Goal: Task Accomplishment & Management: Use online tool/utility

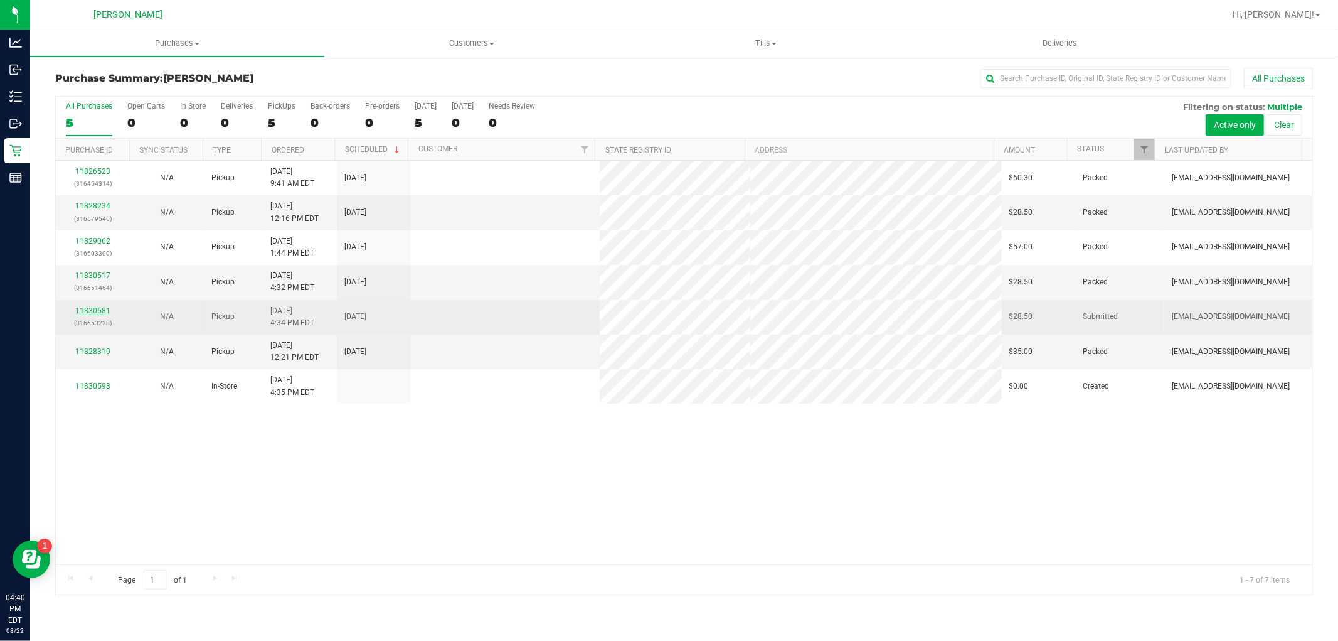
click at [97, 312] on link "11830581" at bounding box center [92, 310] width 35 height 9
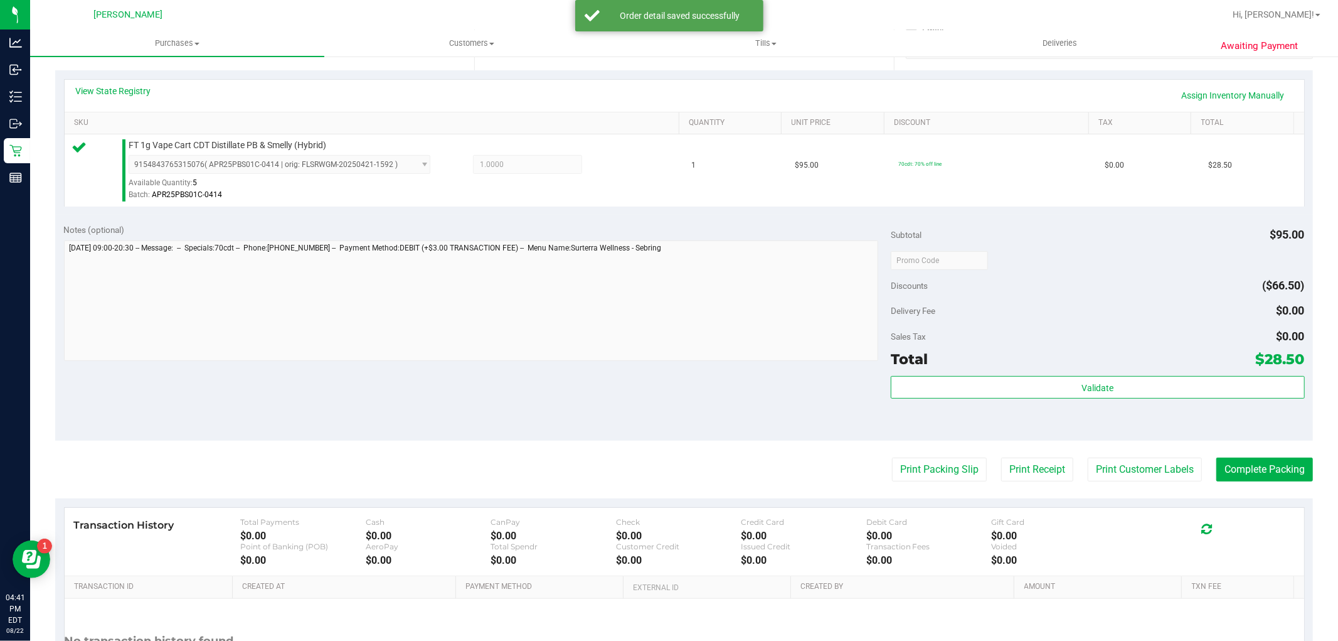
scroll to position [386, 0]
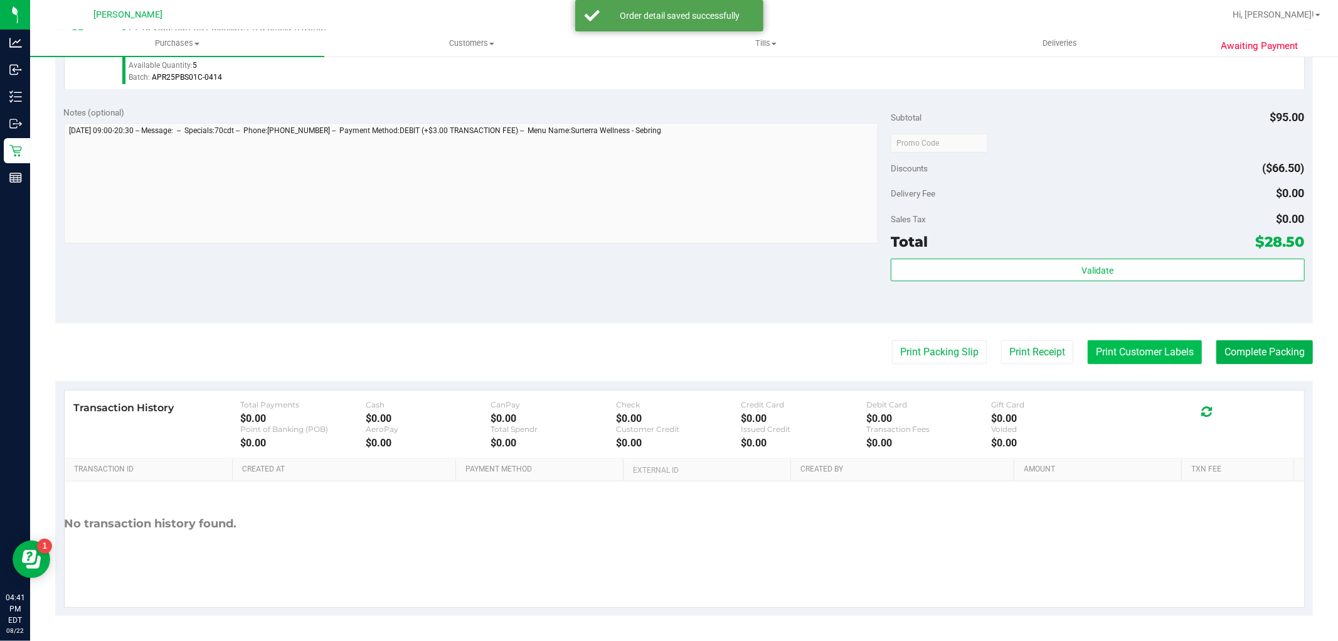
click at [1096, 354] on button "Print Customer Labels" at bounding box center [1145, 352] width 114 height 24
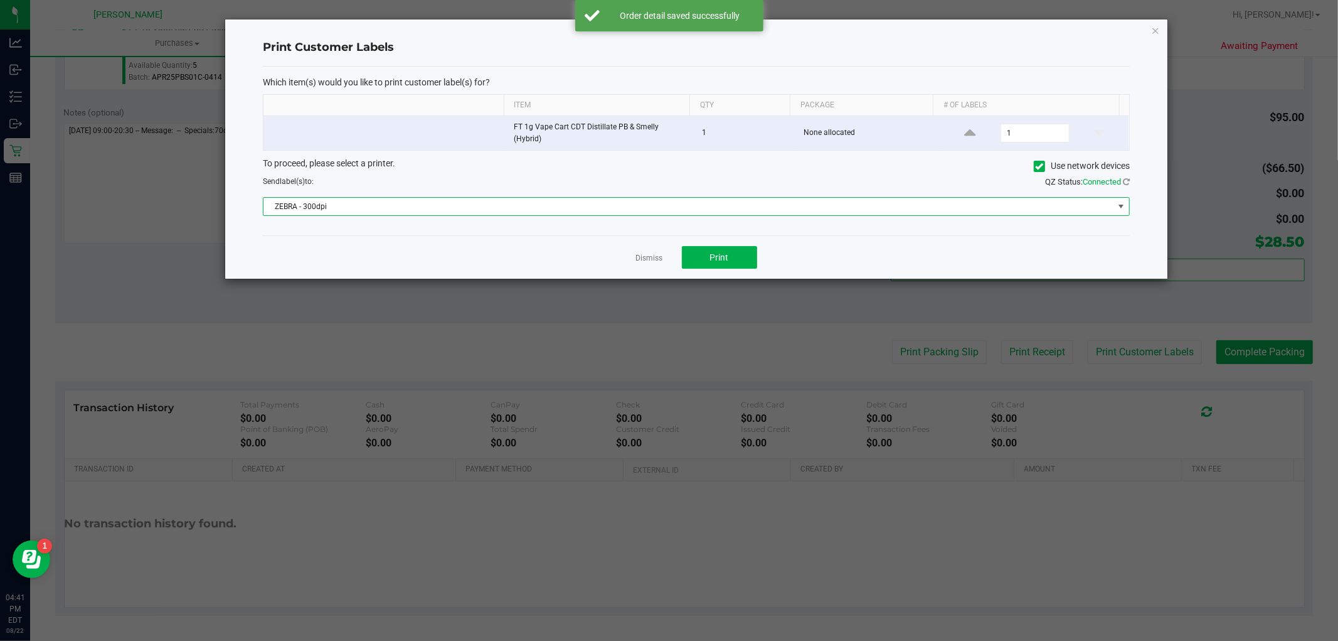
click at [594, 203] on span "ZEBRA - 300dpi" at bounding box center [689, 207] width 850 height 18
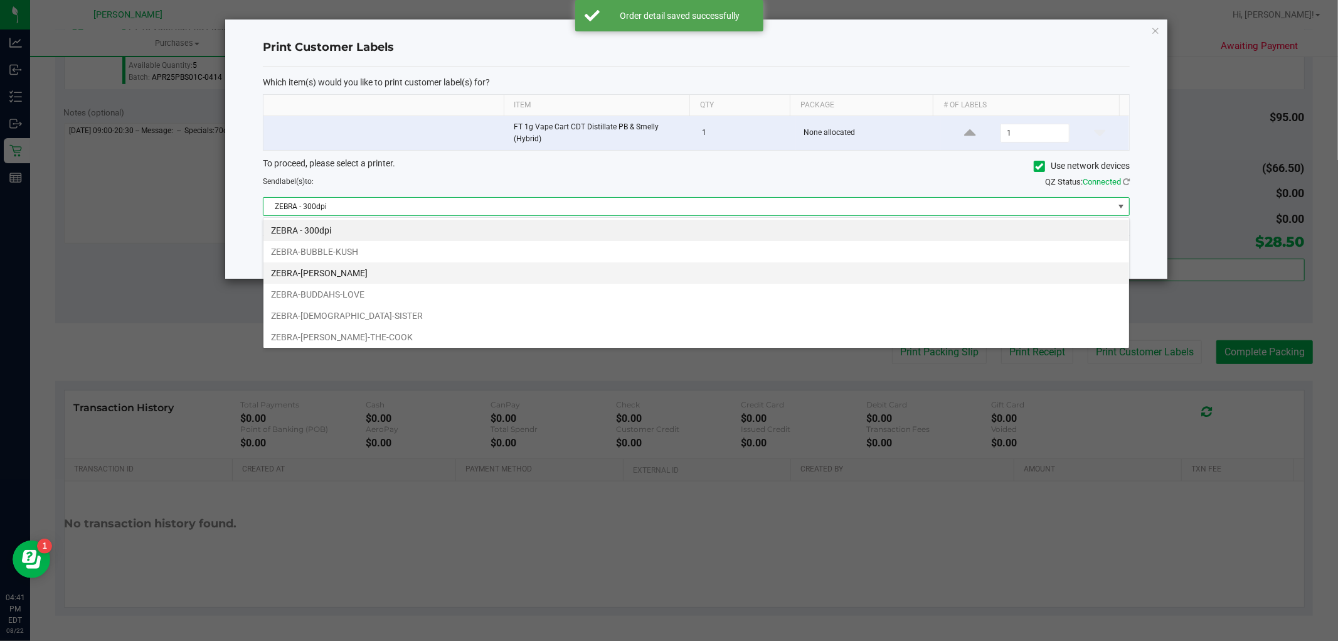
scroll to position [19, 867]
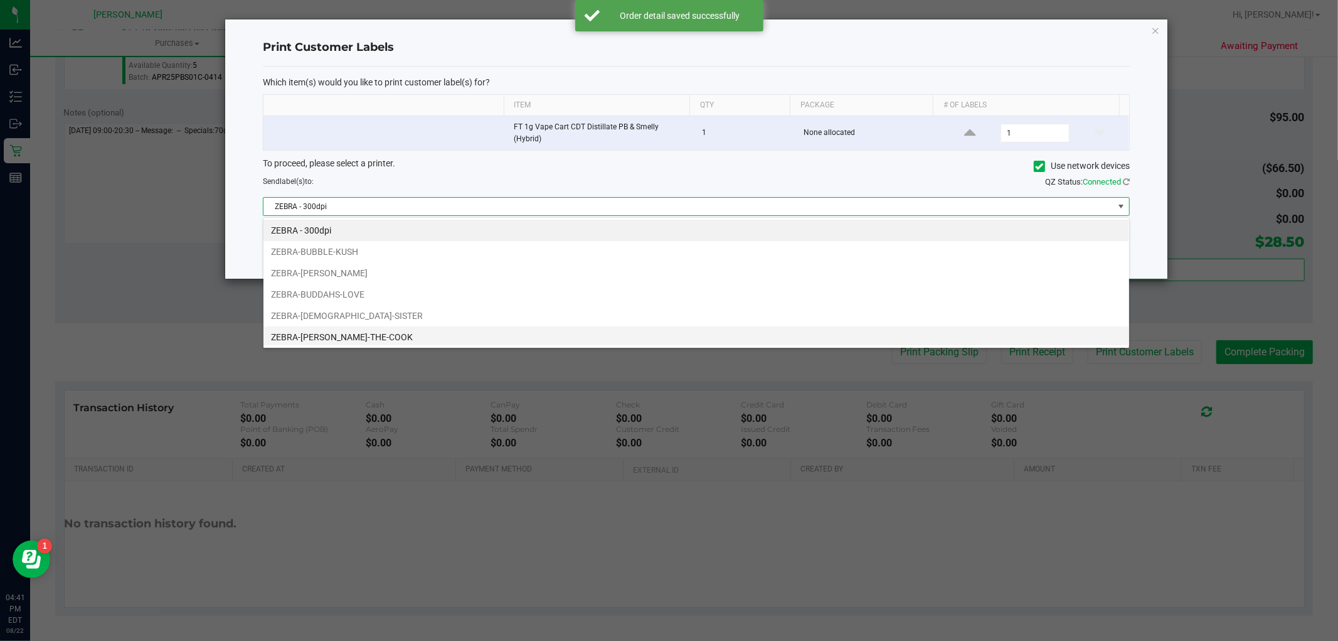
click at [418, 329] on li "ZEBRA-[PERSON_NAME]-THE-COOK" at bounding box center [697, 336] width 866 height 21
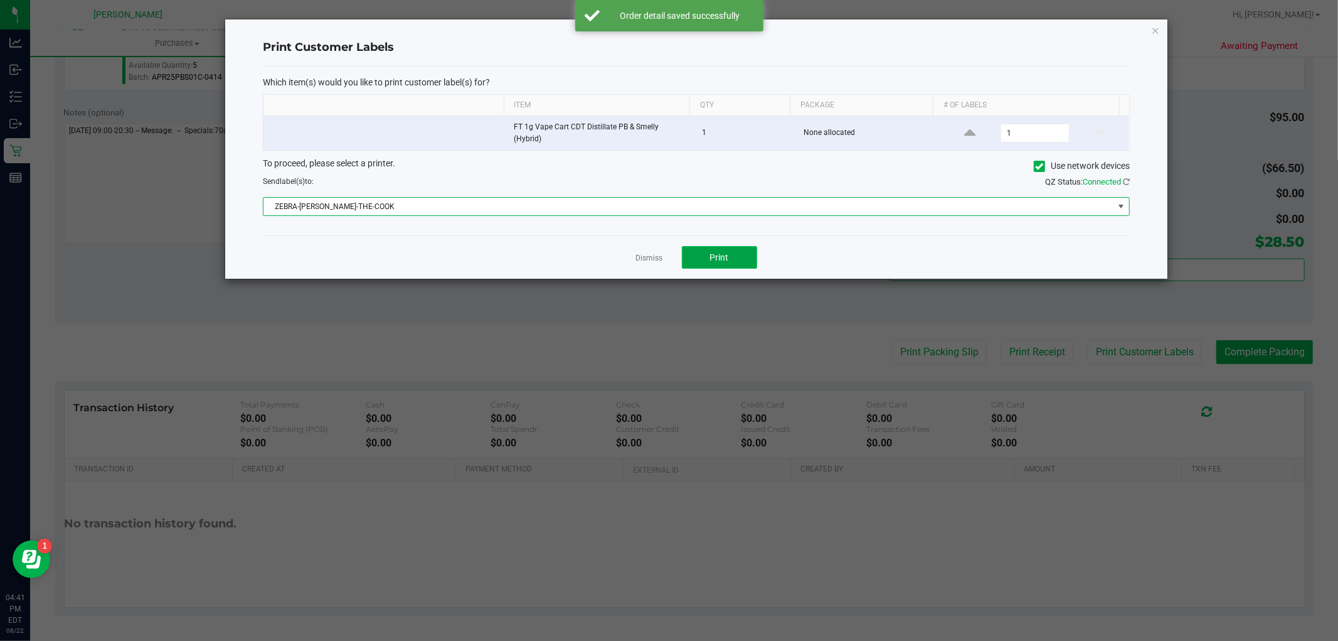
click at [701, 256] on button "Print" at bounding box center [719, 257] width 75 height 23
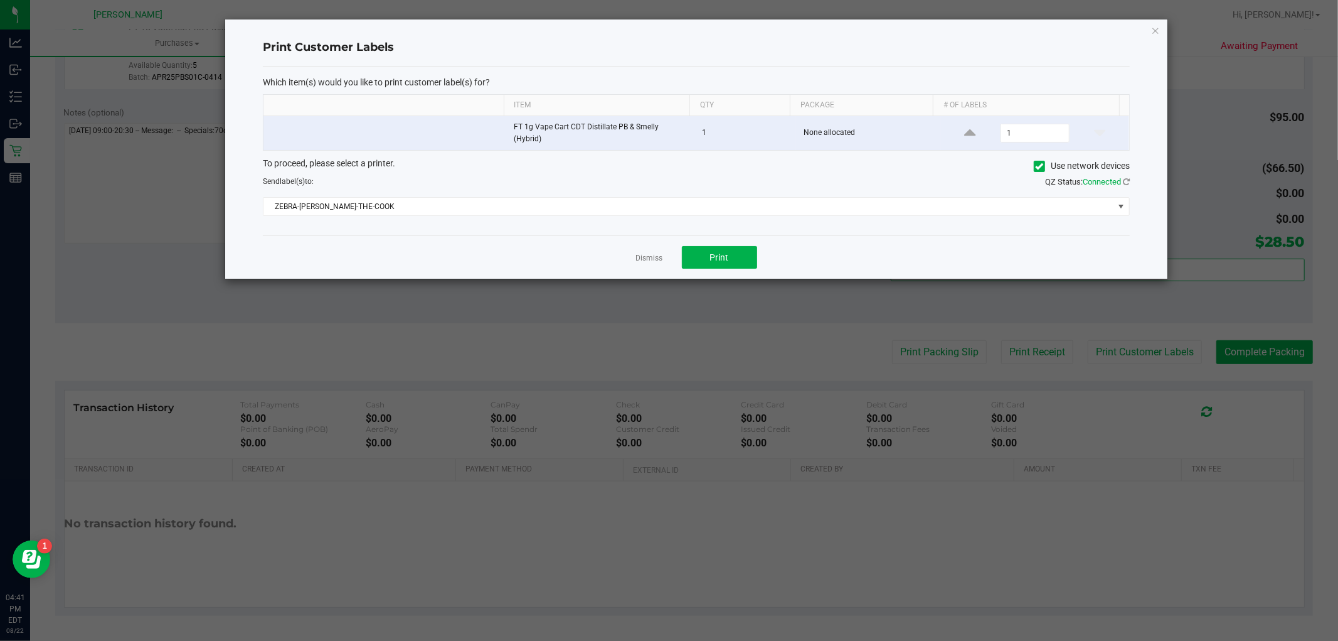
drag, startPoint x: 647, startPoint y: 258, endPoint x: 698, endPoint y: 266, distance: 51.4
click at [649, 258] on link "Dismiss" at bounding box center [649, 258] width 27 height 11
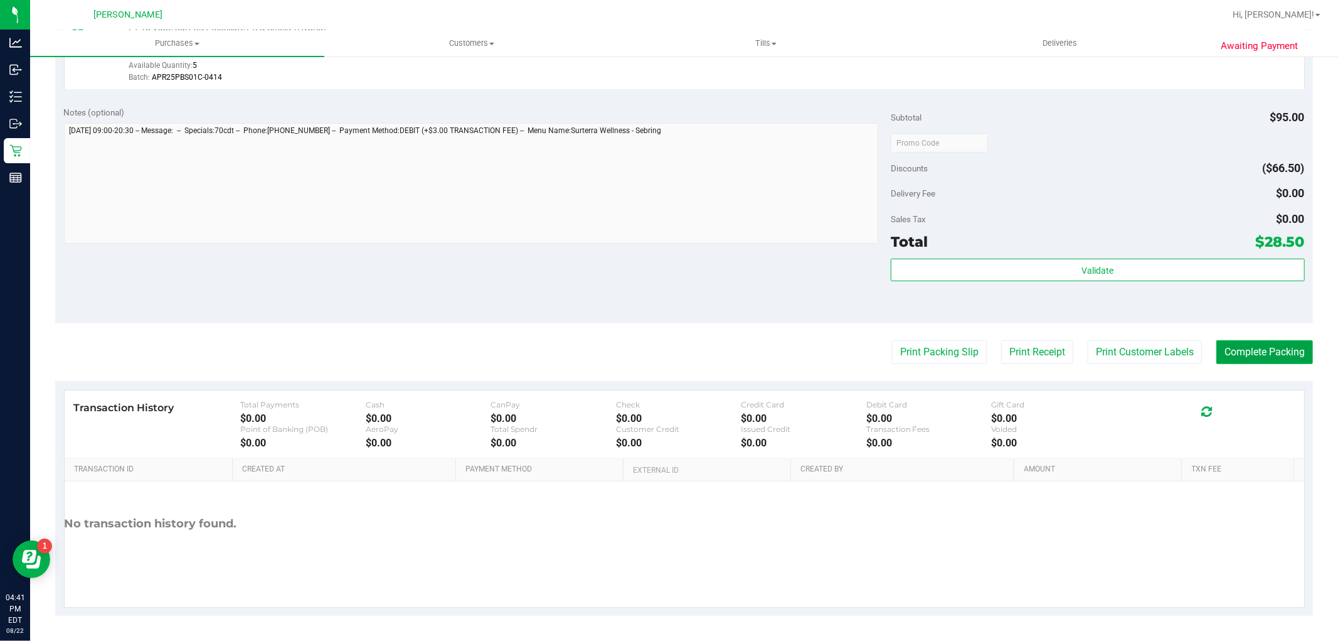
click at [1240, 356] on button "Complete Packing" at bounding box center [1265, 352] width 97 height 24
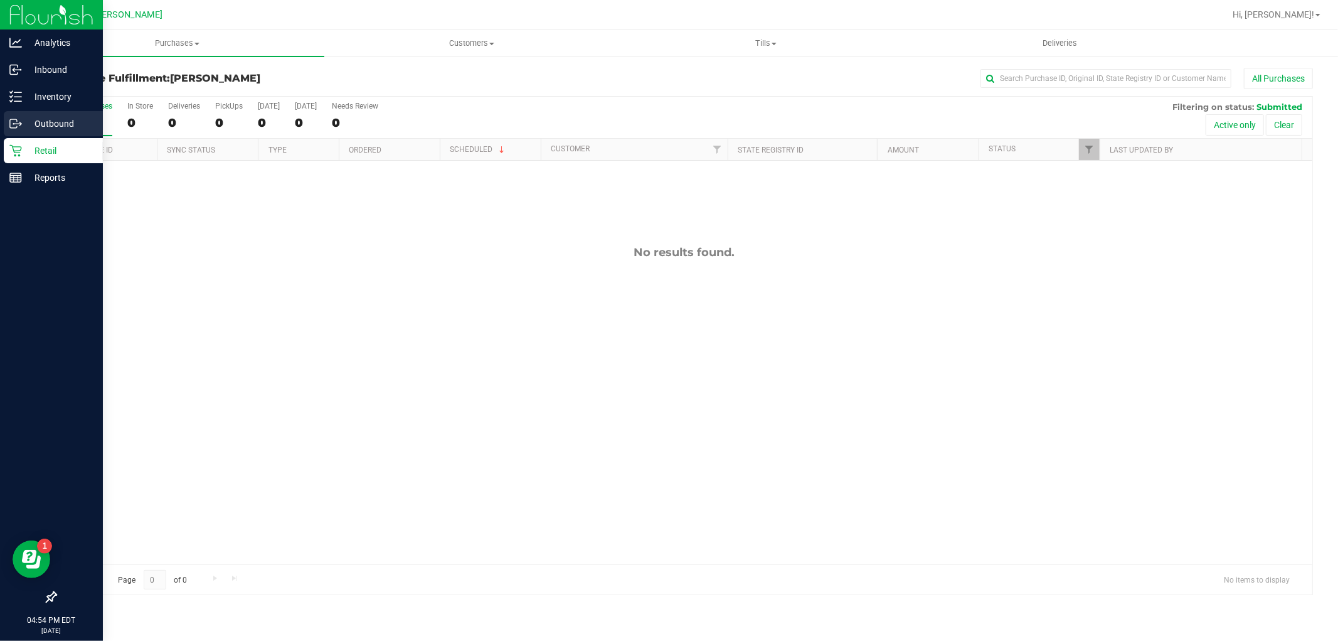
click at [18, 114] on div "Outbound" at bounding box center [53, 123] width 99 height 25
click at [23, 96] on p "Inventory" at bounding box center [59, 96] width 75 height 15
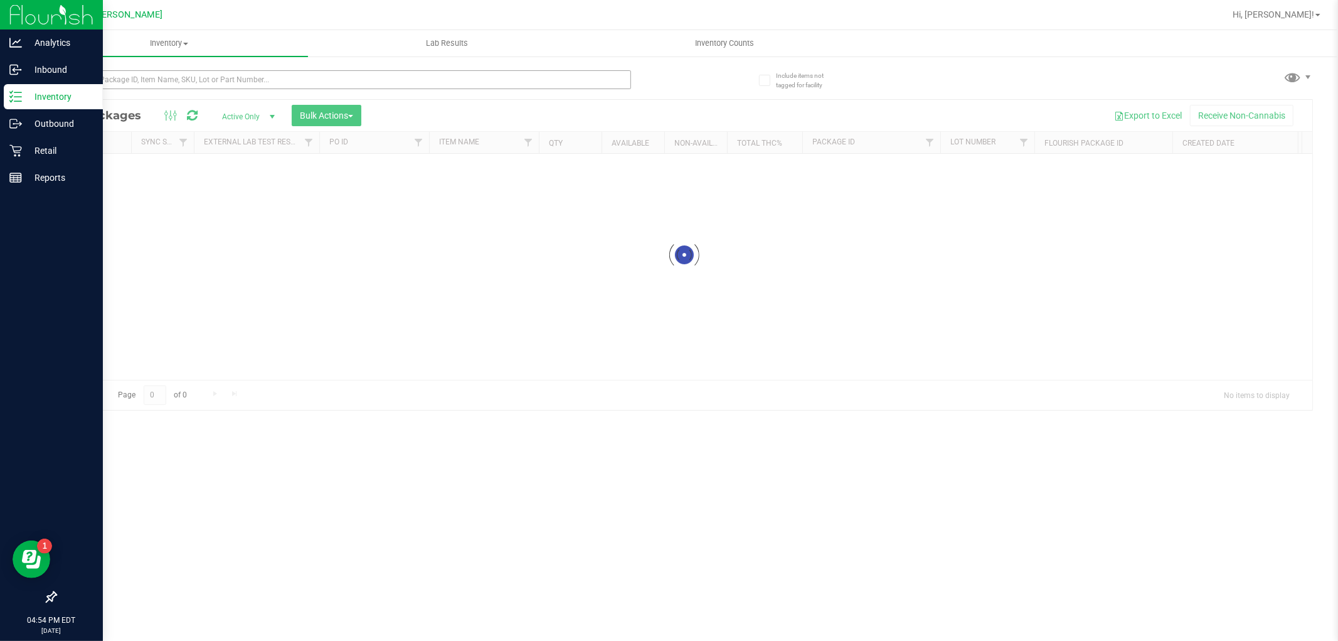
drag, startPoint x: 178, startPoint y: 59, endPoint x: 180, endPoint y: 71, distance: 12.2
click at [179, 65] on div at bounding box center [369, 79] width 629 height 40
click at [182, 74] on input "text" at bounding box center [343, 79] width 576 height 19
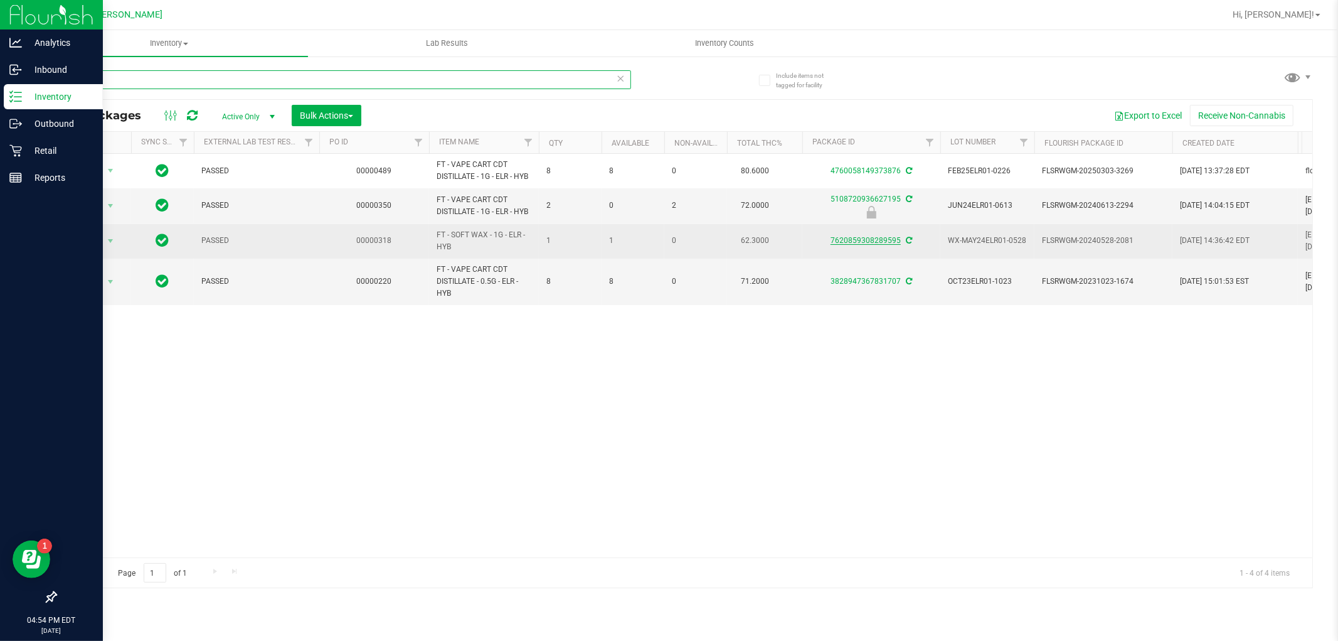
type input "elr"
click at [882, 242] on link "7620859308289595" at bounding box center [866, 240] width 70 height 9
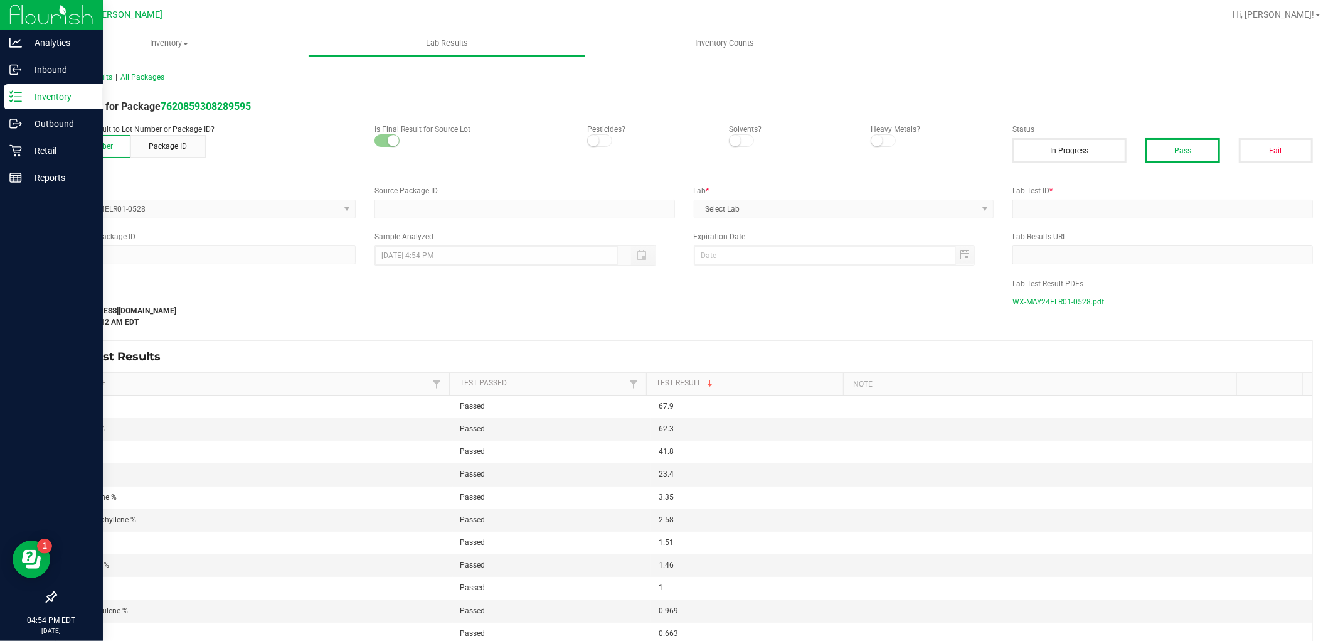
type input "7620859308289595"
type input "IE29010-01"
type input "[DATE] 8:03 AM"
click at [1064, 304] on span "WX-MAY24ELR01-0528.pdf" at bounding box center [1059, 301] width 92 height 19
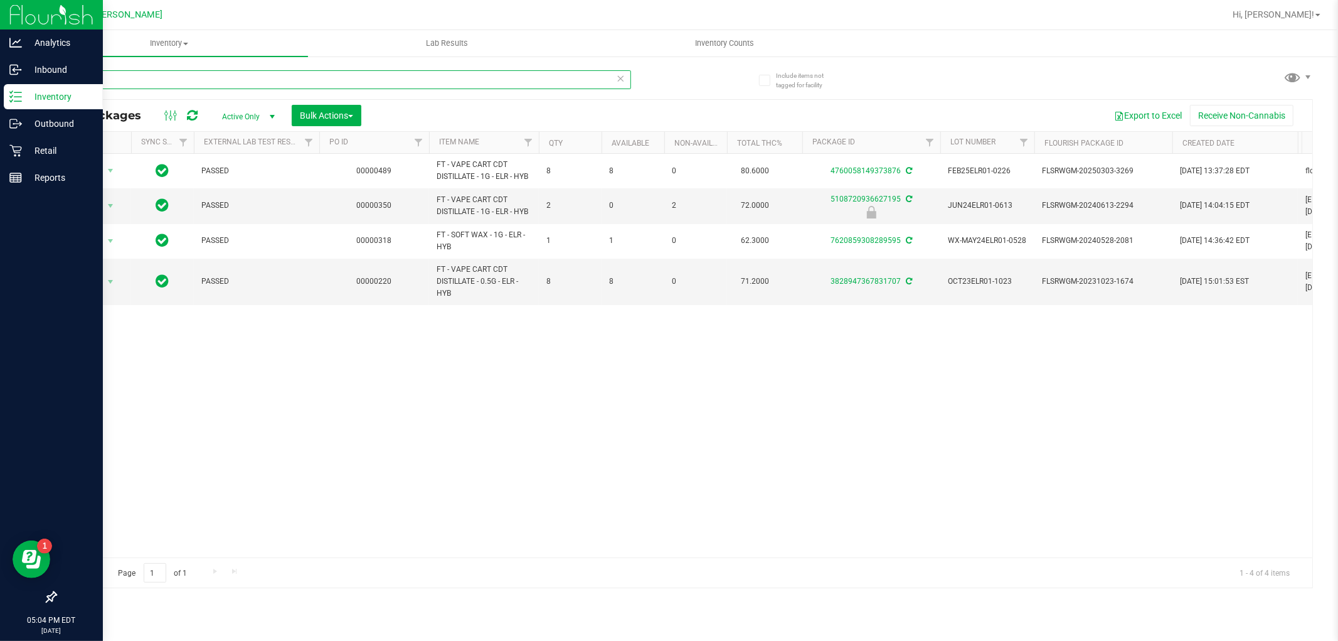
click at [444, 85] on input "elr" at bounding box center [343, 79] width 576 height 19
type input "t"
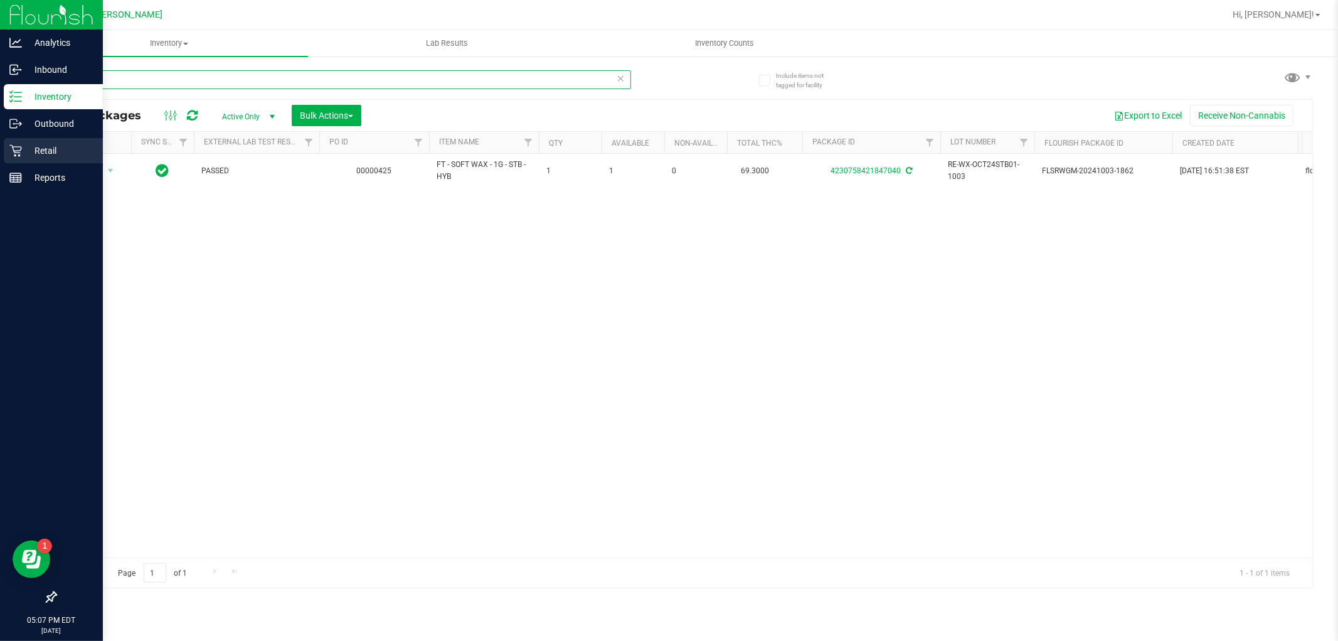
type input "stb"
click at [11, 153] on icon at bounding box center [15, 150] width 13 height 13
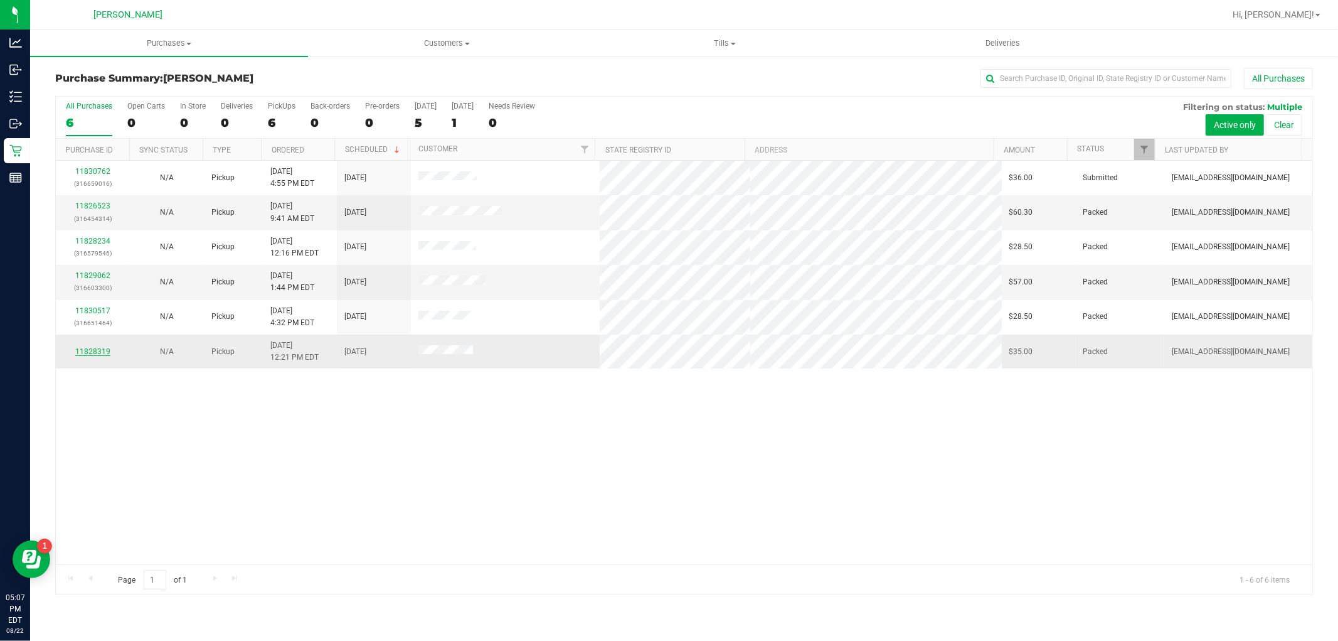
click at [82, 353] on link "11828319" at bounding box center [92, 351] width 35 height 9
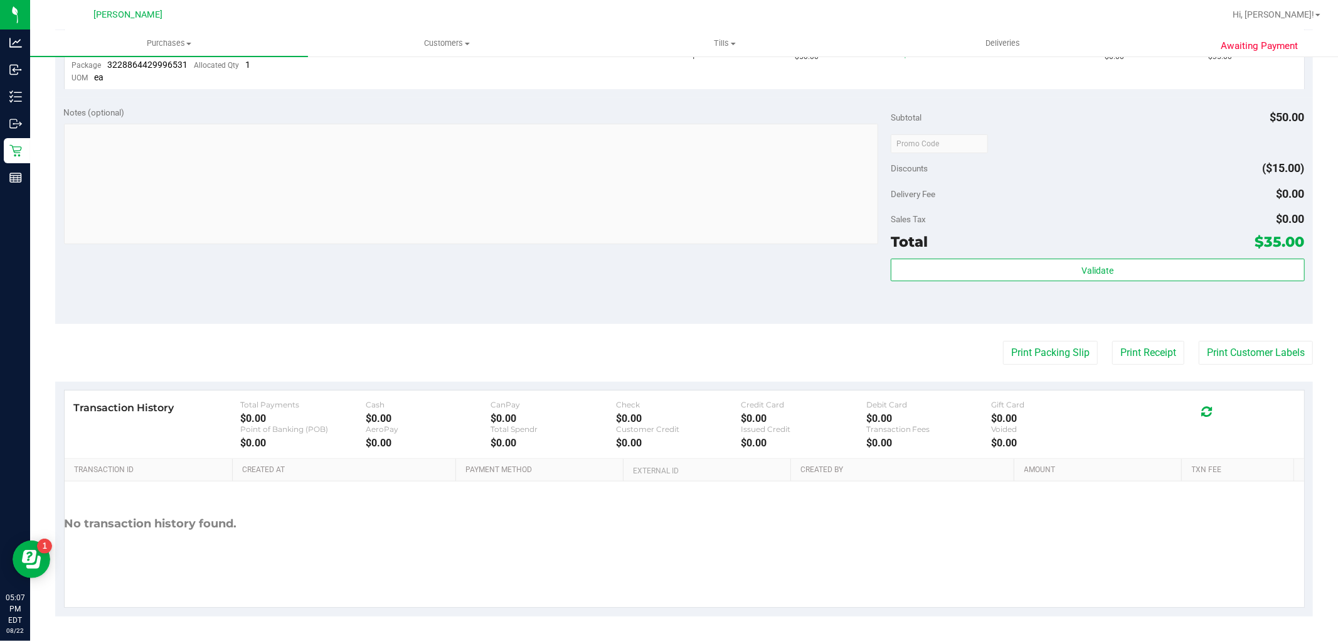
scroll to position [378, 0]
